Goal: Transaction & Acquisition: Purchase product/service

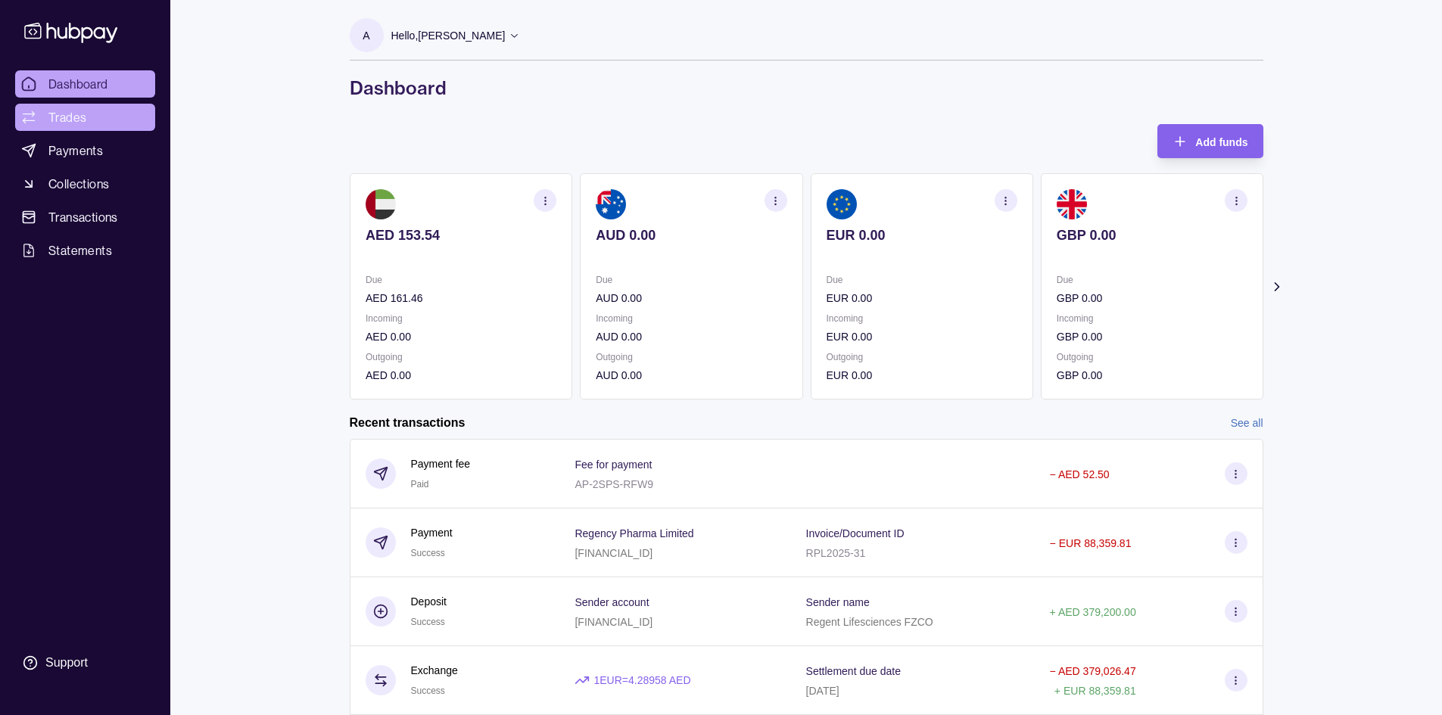
click at [70, 122] on span "Trades" at bounding box center [67, 117] width 38 height 18
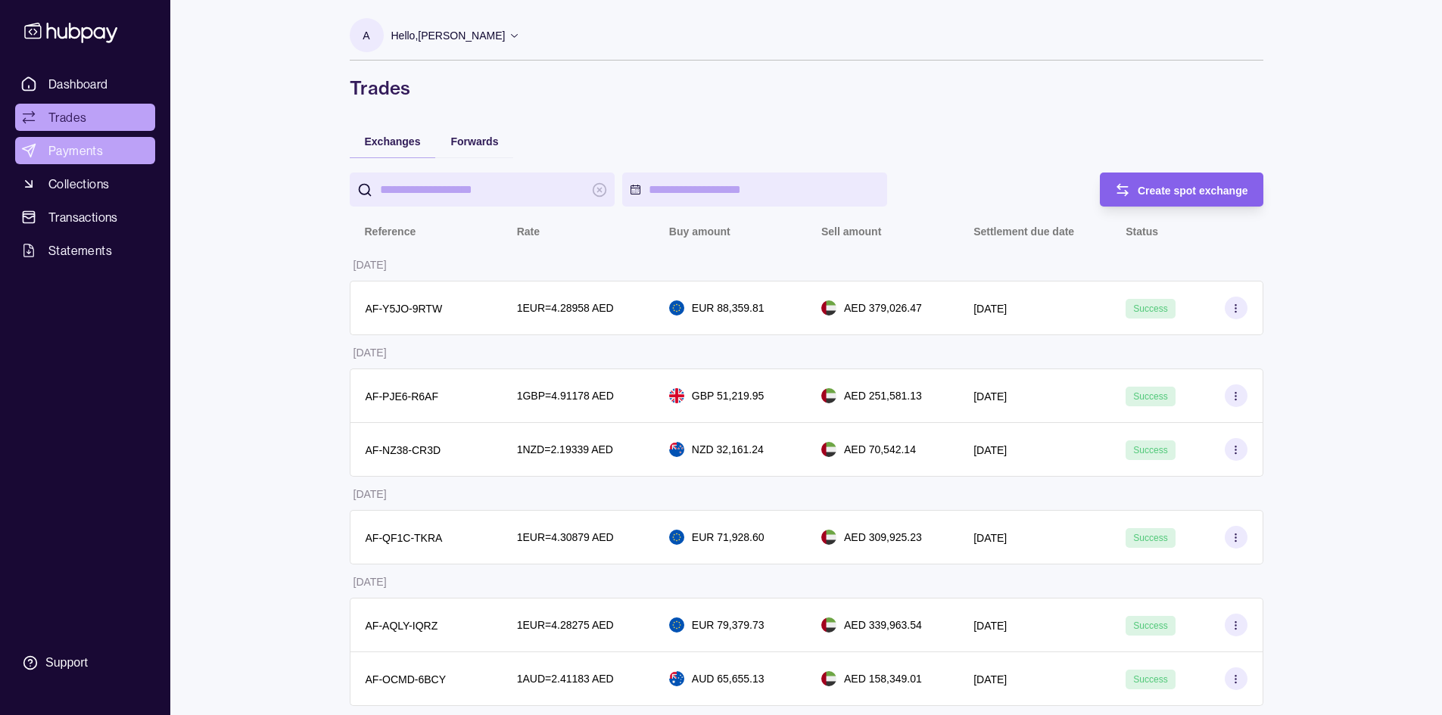
click at [81, 153] on span "Payments" at bounding box center [75, 151] width 55 height 18
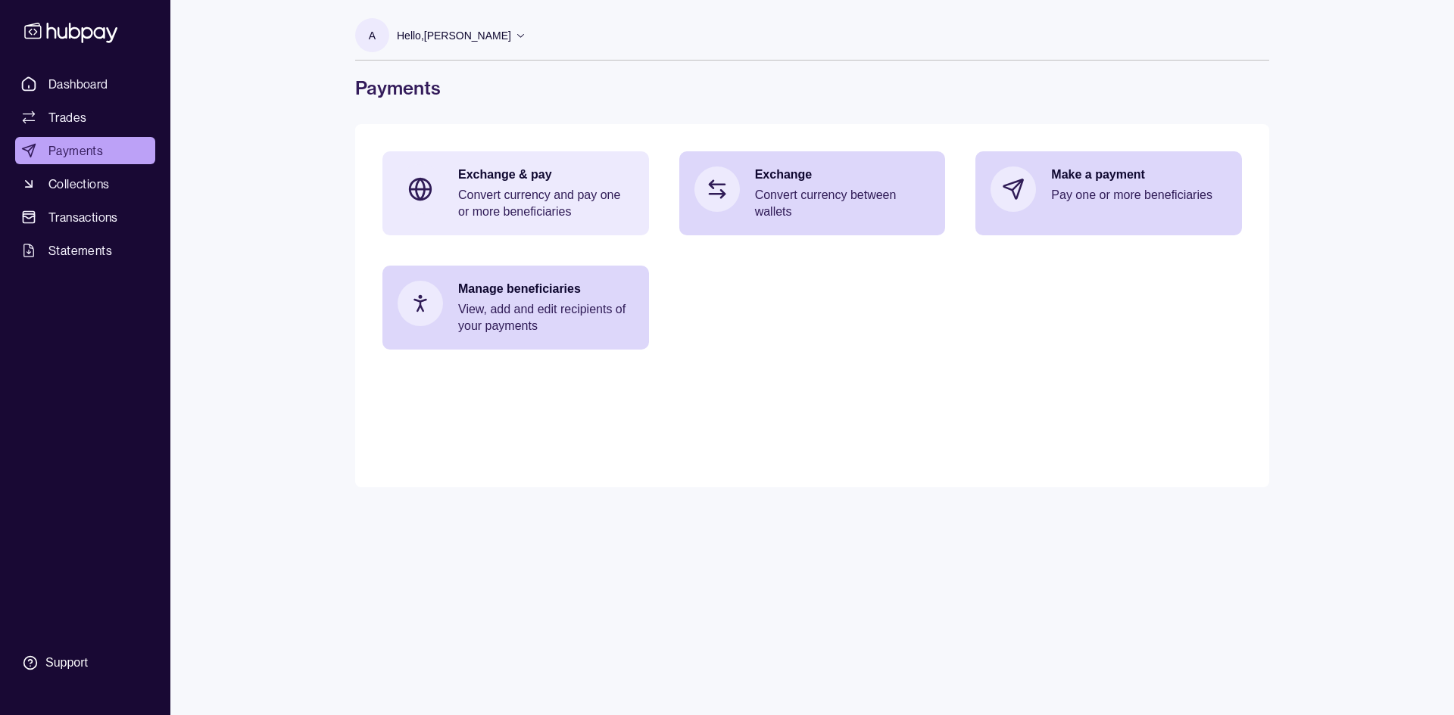
click at [541, 190] on p "Convert currency and pay one or more beneficiaries" at bounding box center [546, 203] width 176 height 33
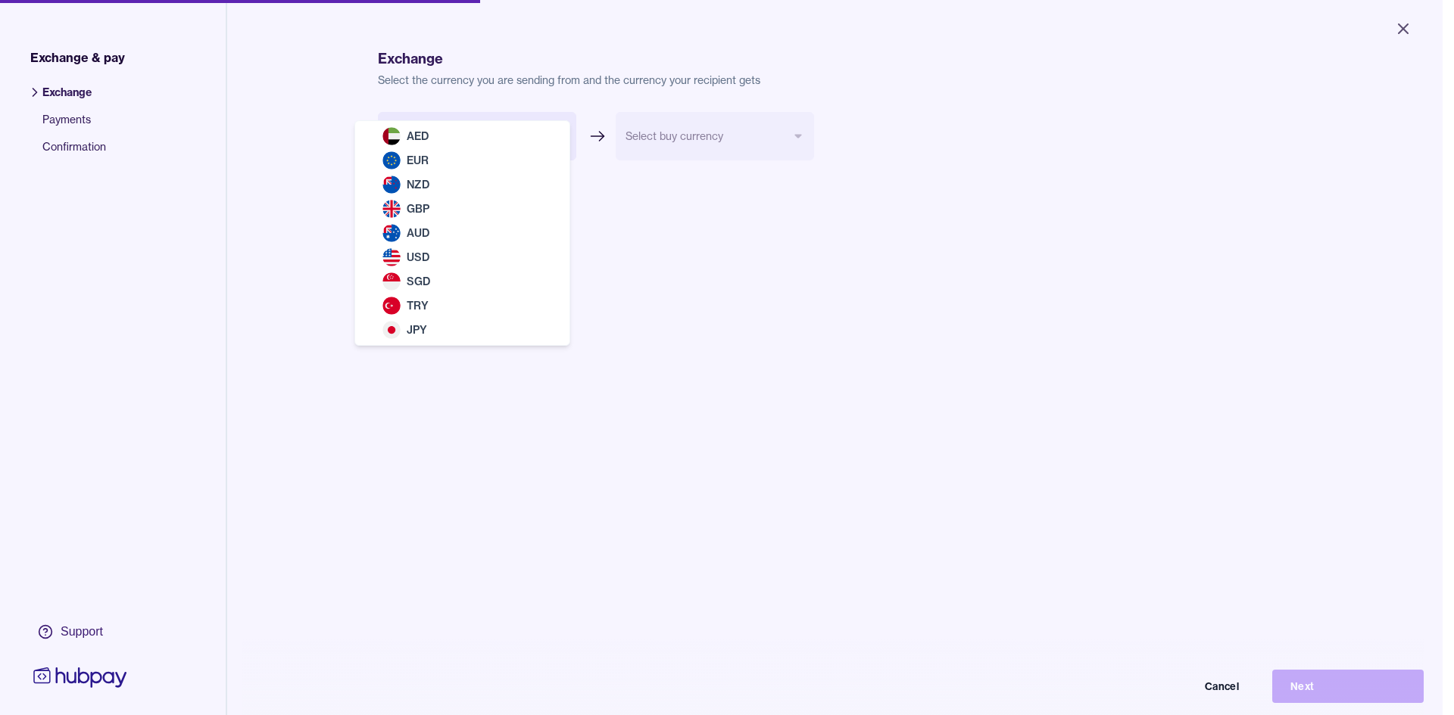
click at [478, 142] on body "Close Exchange & pay Exchange Payments Confirmation Support Exchange Select the…" at bounding box center [721, 357] width 1442 height 715
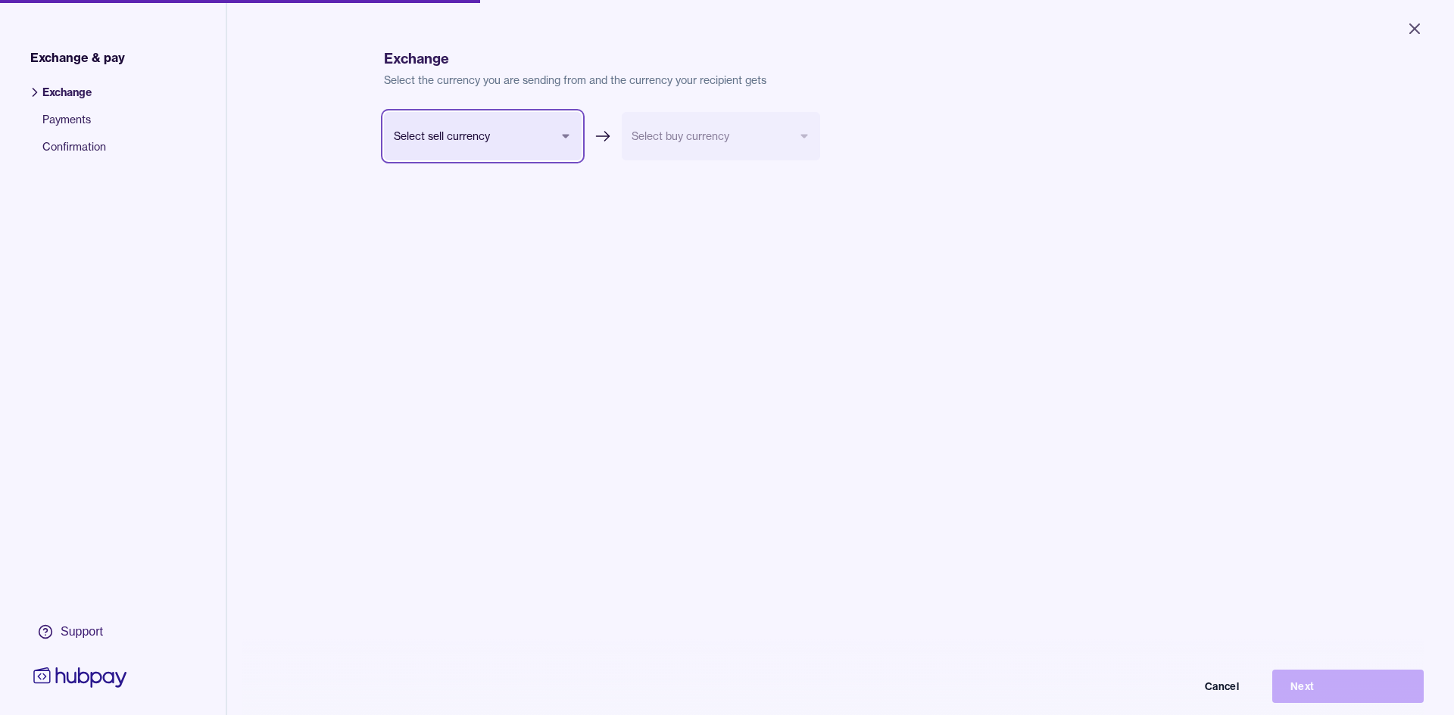
click at [645, 249] on html "Close Exchange & pay Exchange Payments Confirmation Support Exchange Select the…" at bounding box center [727, 357] width 1454 height 715
